Goal: Transaction & Acquisition: Purchase product/service

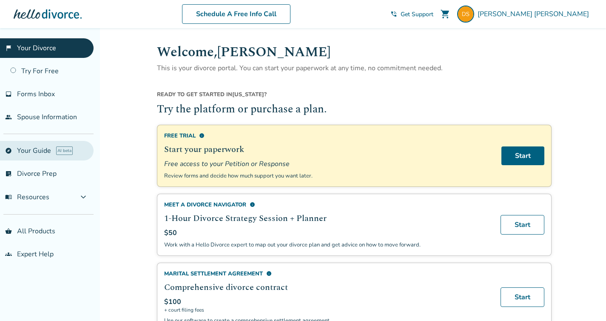
click at [42, 151] on link "explore Your Guide AI beta" at bounding box center [47, 151] width 94 height 20
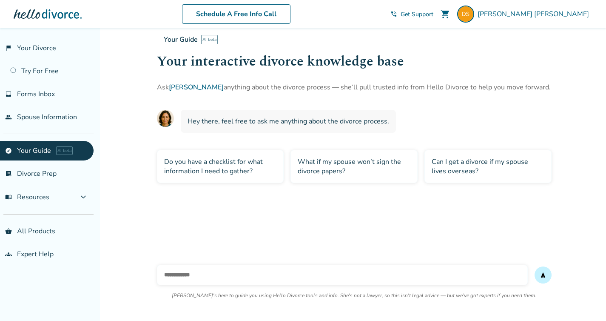
click at [183, 86] on link "[PERSON_NAME]" at bounding box center [196, 87] width 55 height 9
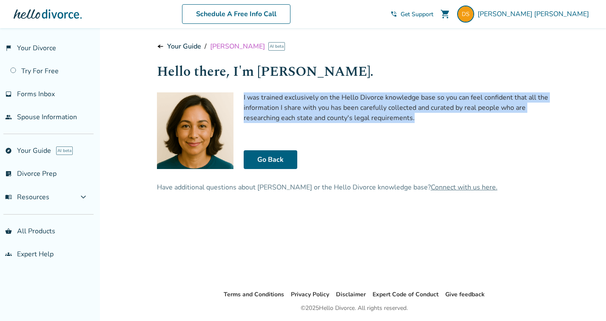
drag, startPoint x: 417, startPoint y: 117, endPoint x: 243, endPoint y: 100, distance: 175.3
click at [243, 100] on div "I was trained exclusively on the Hello Divorce knowledge base so you can feel c…" at bounding box center [354, 130] width 395 height 77
copy p "I was trained exclusively on the Hello Divorce knowledge base so you can feel c…"
click at [168, 48] on link "Your Guide" at bounding box center [184, 46] width 34 height 9
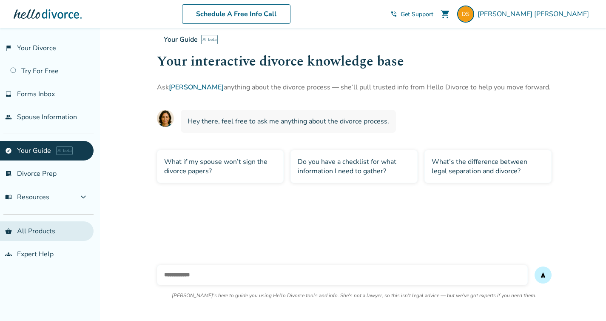
click at [39, 233] on link "shopping_basket All Products" at bounding box center [47, 231] width 94 height 20
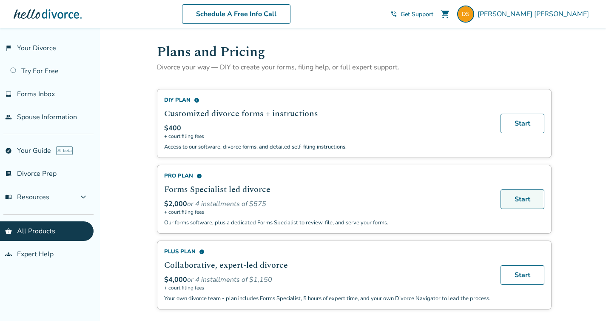
click at [538, 197] on link "Start" at bounding box center [523, 199] width 44 height 20
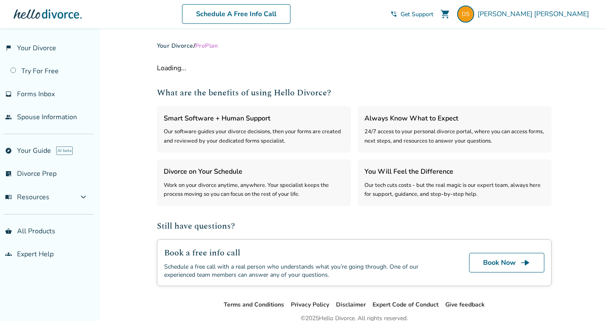
select select "***"
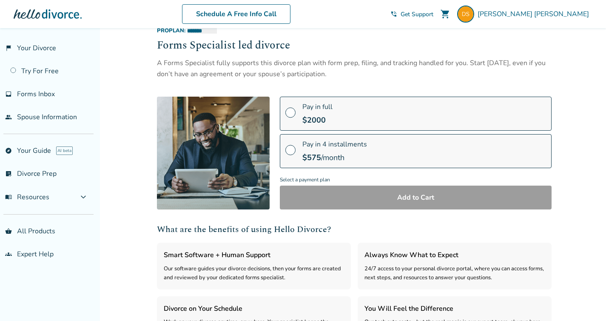
scroll to position [17, 0]
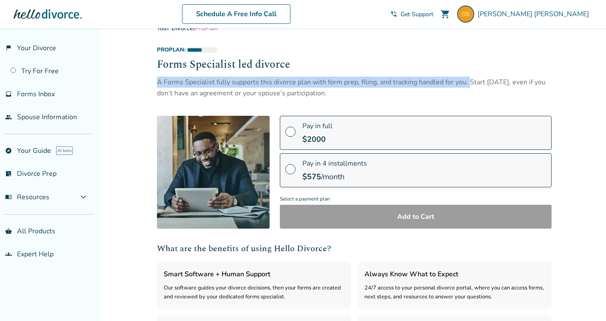
drag, startPoint x: 156, startPoint y: 83, endPoint x: 468, endPoint y: 81, distance: 311.9
click at [468, 81] on div "**********" at bounding box center [354, 233] width 408 height 445
copy div "A Forms Specialist fully supports this divorce plan with form prep, filing, and…"
